Goal: Task Accomplishment & Management: Manage account settings

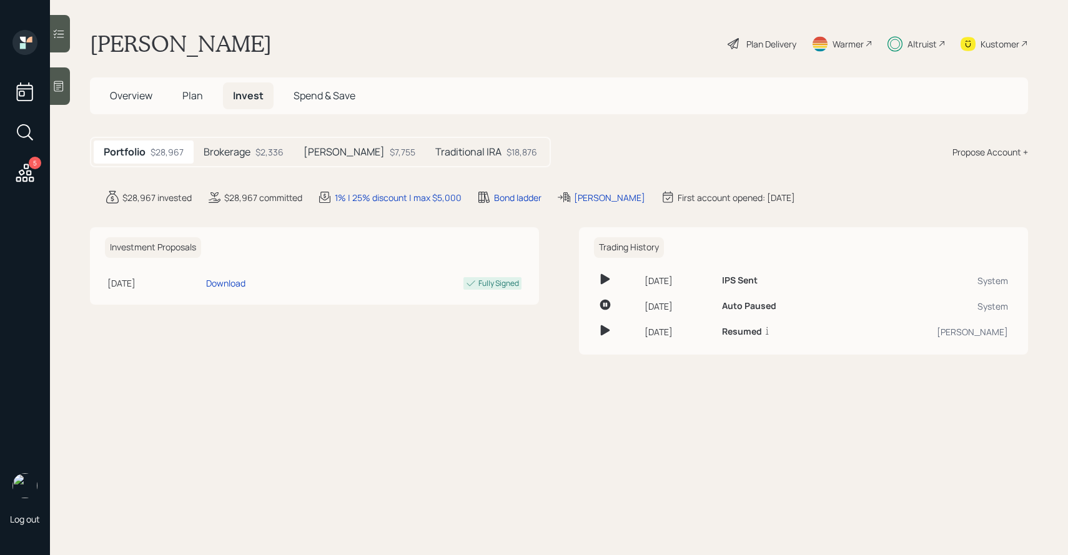
click at [235, 151] on h5 "Brokerage" at bounding box center [227, 152] width 47 height 12
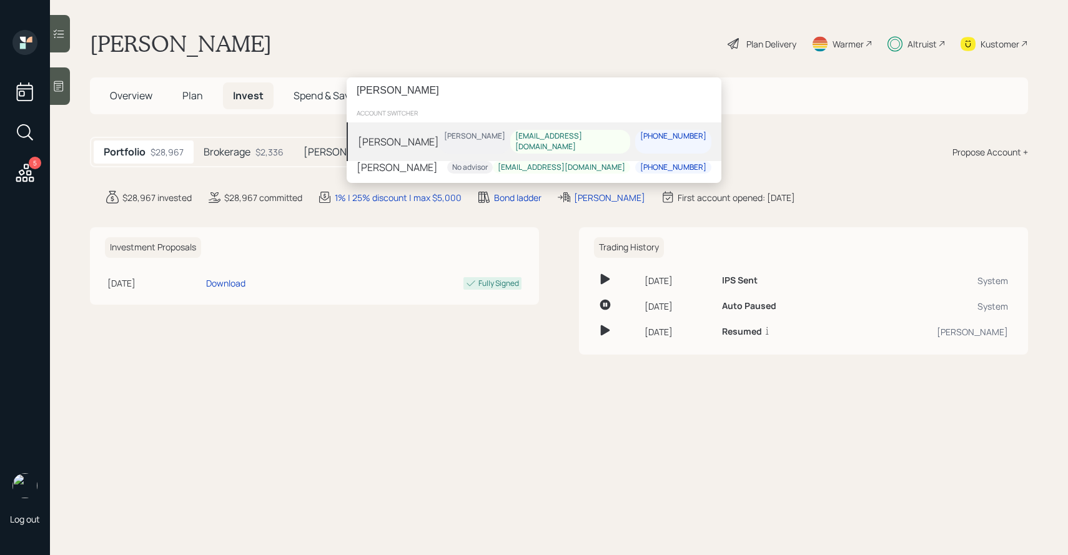
type input "jose araujo"
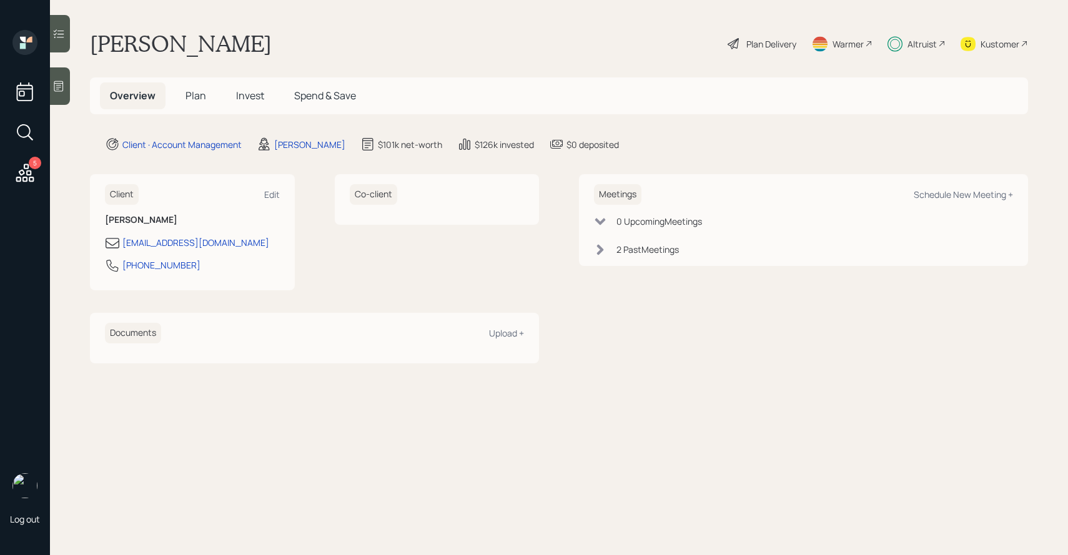
click at [45, 33] on div "5 Log out" at bounding box center [25, 277] width 50 height 555
